Goal: Entertainment & Leisure: Consume media (video, audio)

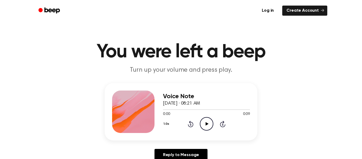
click at [206, 123] on icon at bounding box center [207, 123] width 3 height 3
click at [217, 130] on div "1.0x Rewind 5 seconds Play Audio Skip 5 seconds" at bounding box center [206, 124] width 87 height 14
click at [205, 125] on icon "Play Audio" at bounding box center [207, 124] width 14 height 14
click at [206, 125] on icon at bounding box center [207, 123] width 3 height 3
click at [208, 123] on icon "Play Audio" at bounding box center [207, 124] width 14 height 14
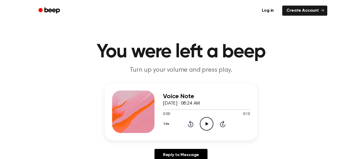
click at [206, 124] on icon at bounding box center [207, 123] width 3 height 3
click at [204, 123] on icon "Play Audio" at bounding box center [207, 124] width 14 height 14
click at [201, 127] on icon "Play Audio" at bounding box center [207, 124] width 14 height 14
click at [199, 126] on div "1.0x Rewind 5 seconds Play Audio Skip 5 seconds" at bounding box center [206, 124] width 87 height 14
click at [208, 125] on icon "Play Audio" at bounding box center [207, 124] width 14 height 14
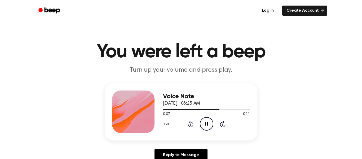
click at [345, 130] on div "Voice Note September 18, 2025 · 08:25 AM 0:07 0:11 Your browser does not suppor…" at bounding box center [181, 124] width 350 height 82
click at [201, 125] on icon "Play Audio" at bounding box center [207, 124] width 14 height 14
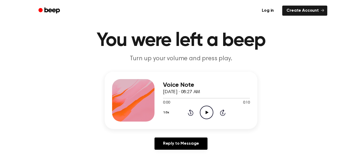
click at [209, 114] on icon "Play Audio" at bounding box center [207, 113] width 14 height 14
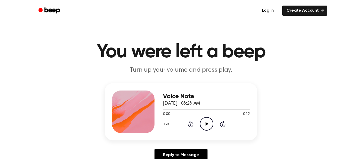
click at [208, 123] on icon "Play Audio" at bounding box center [207, 124] width 14 height 14
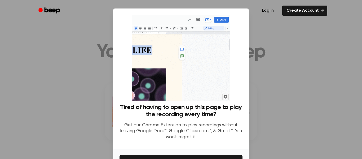
click at [278, 44] on div at bounding box center [181, 79] width 362 height 159
click at [291, 65] on div at bounding box center [181, 79] width 362 height 159
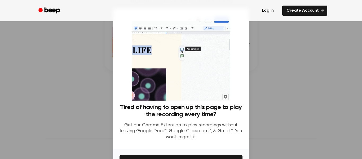
scroll to position [34, 0]
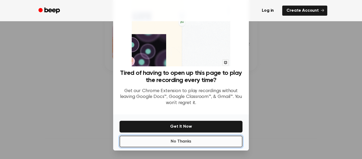
click at [212, 144] on button "No Thanks" at bounding box center [181, 142] width 123 height 12
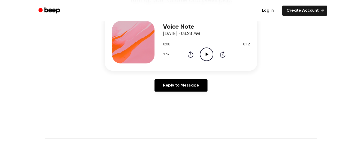
click at [206, 53] on icon at bounding box center [207, 54] width 3 height 3
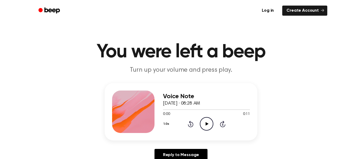
click at [210, 128] on icon "Play Audio" at bounding box center [207, 124] width 14 height 14
